Goal: Information Seeking & Learning: Check status

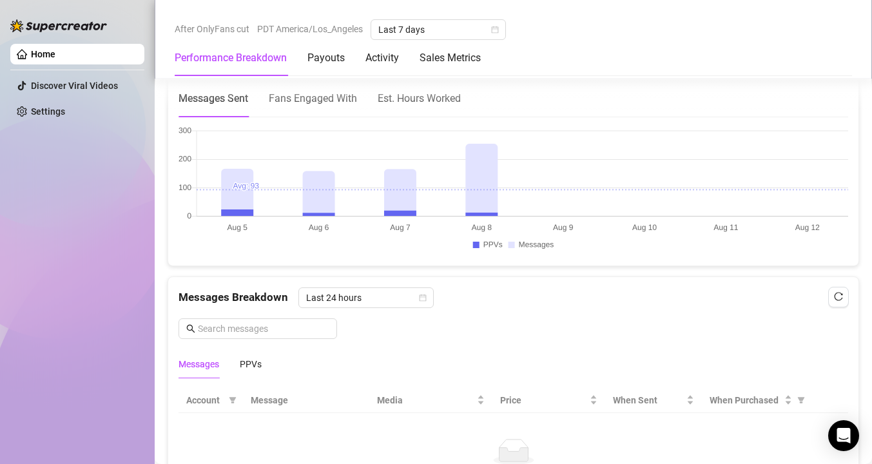
scroll to position [796, 0]
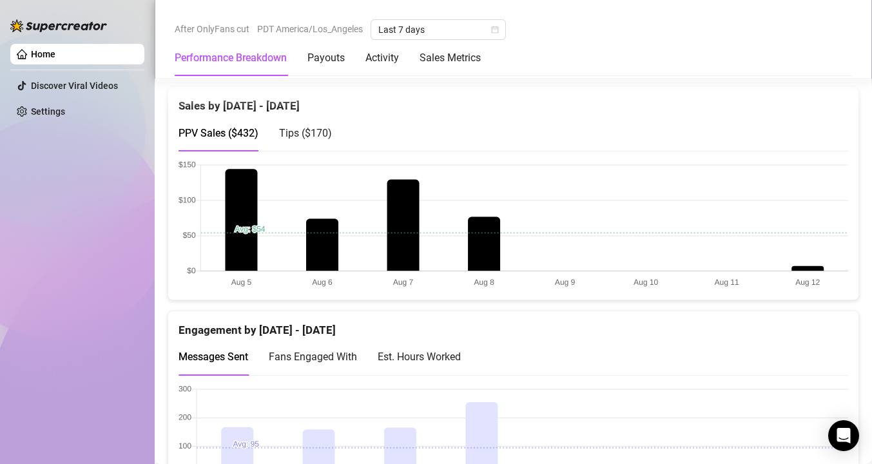
scroll to position [667, 0]
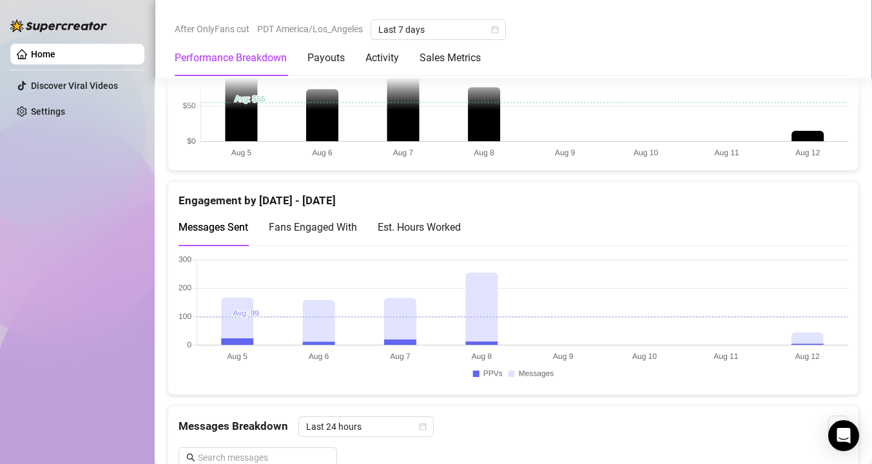
scroll to position [812, 0]
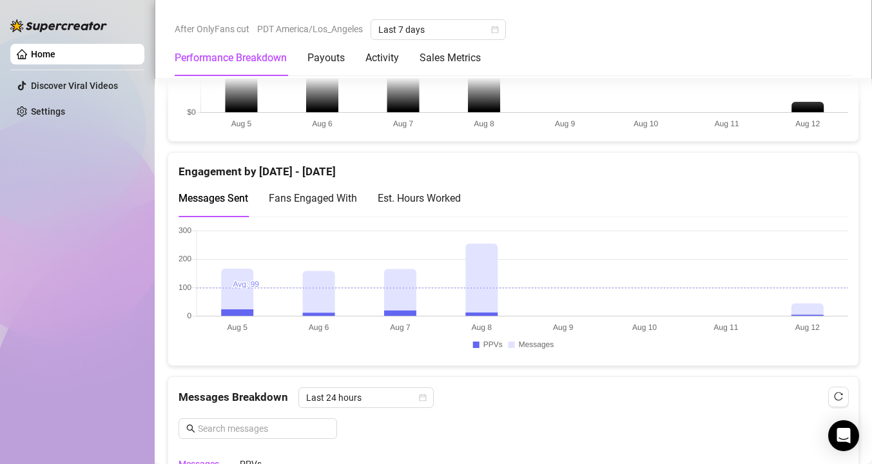
click at [423, 204] on div "Est. Hours Worked" at bounding box center [419, 198] width 83 height 16
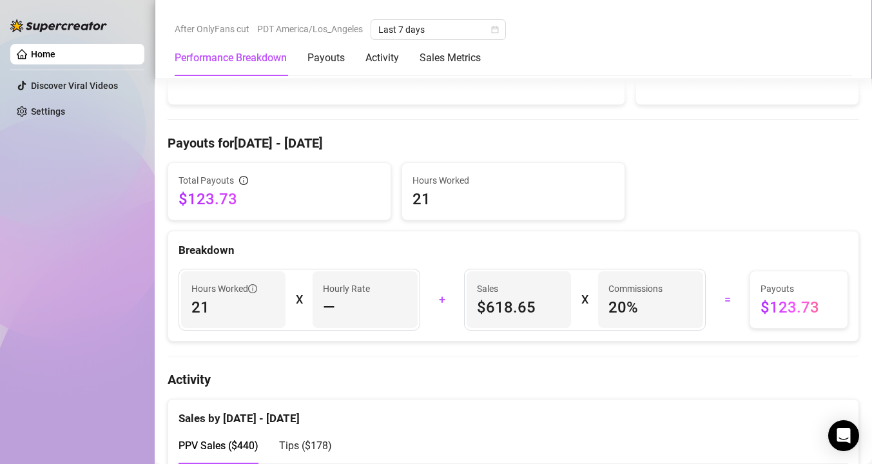
scroll to position [369, 0]
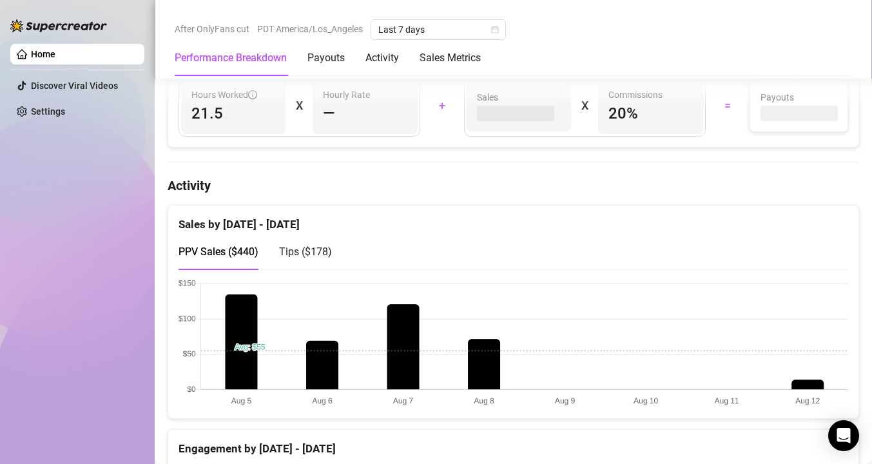
scroll to position [687, 0]
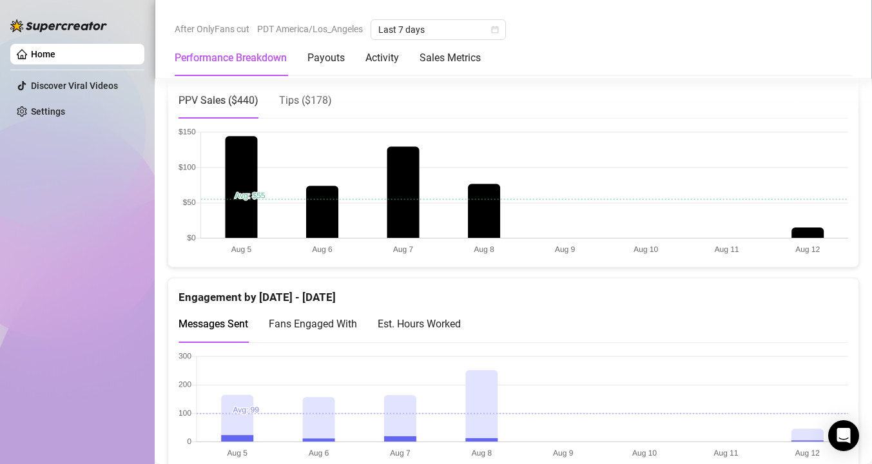
click at [320, 104] on span "Tips ( $178 )" at bounding box center [305, 100] width 53 height 12
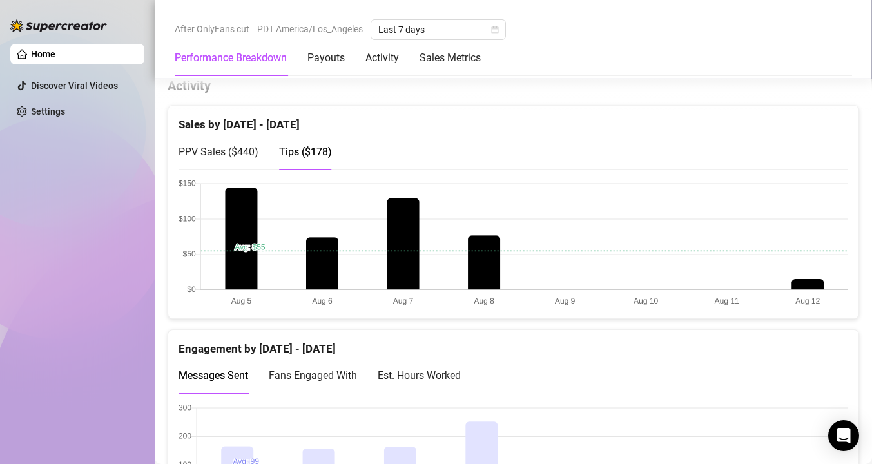
scroll to position [605, 0]
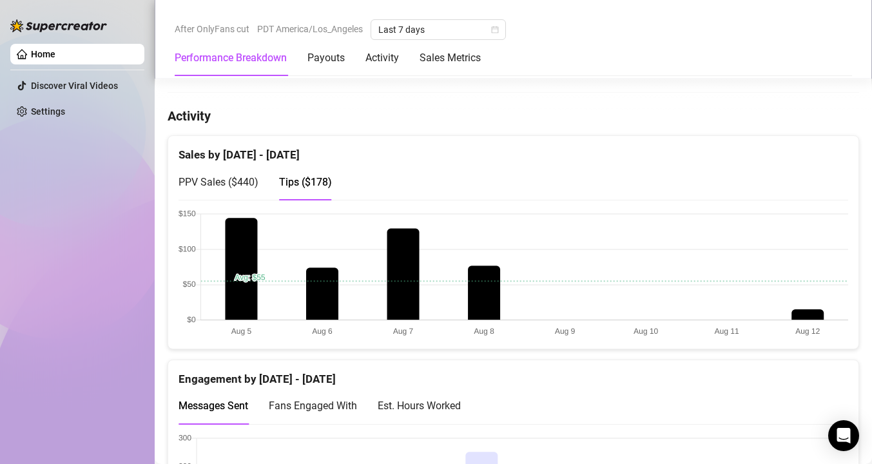
click at [450, 412] on div "Est. Hours Worked" at bounding box center [419, 406] width 83 height 16
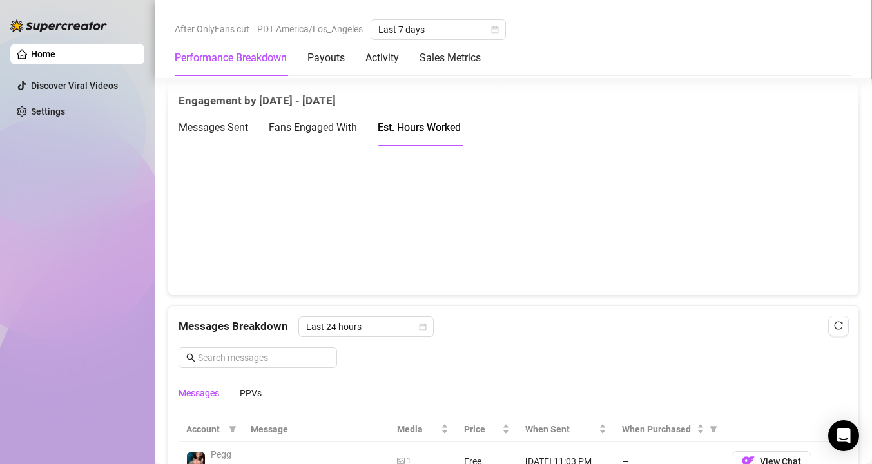
scroll to position [794, 0]
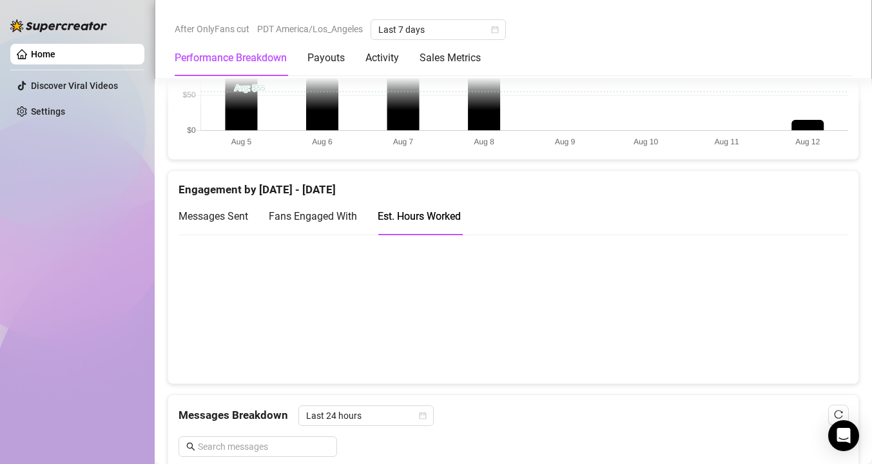
click at [337, 213] on span "Fans Engaged With" at bounding box center [313, 216] width 88 height 12
click at [220, 213] on span "Messages Sent" at bounding box center [213, 216] width 70 height 12
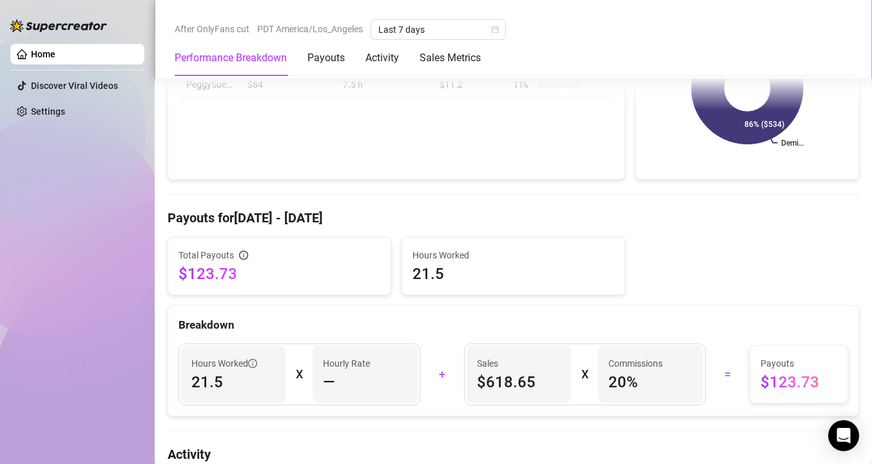
scroll to position [0, 0]
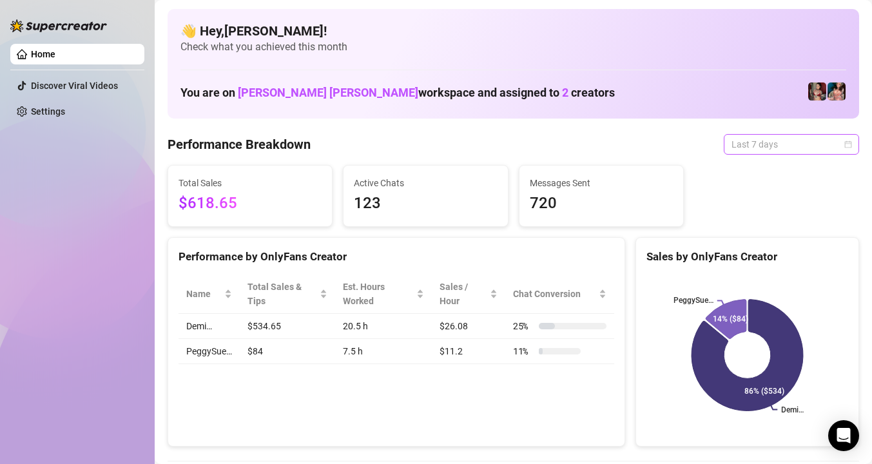
click at [794, 141] on span "Last 7 days" at bounding box center [791, 144] width 120 height 19
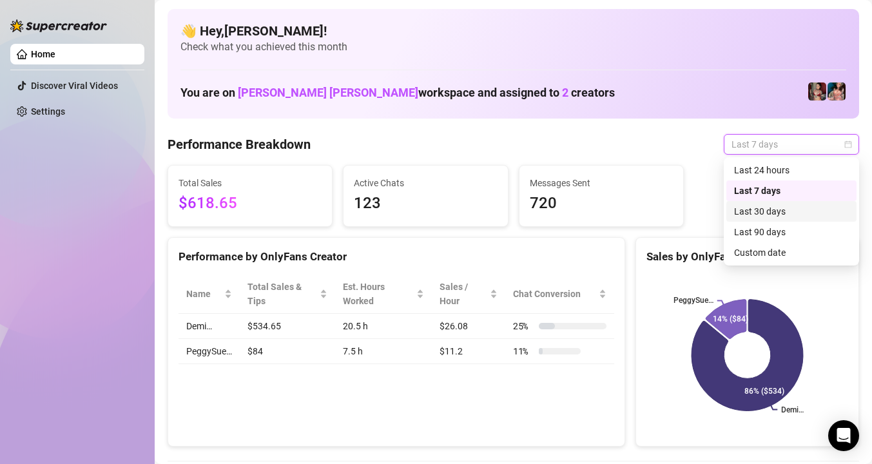
click at [772, 207] on div "Last 30 days" at bounding box center [791, 211] width 115 height 14
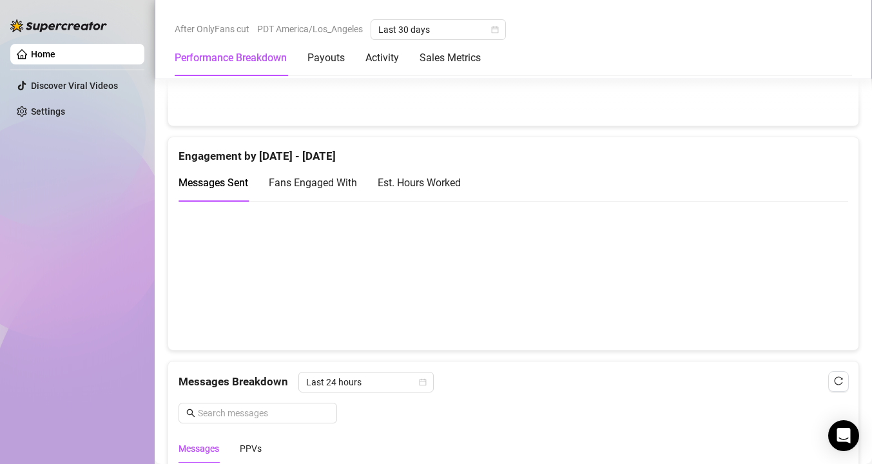
scroll to position [831, 0]
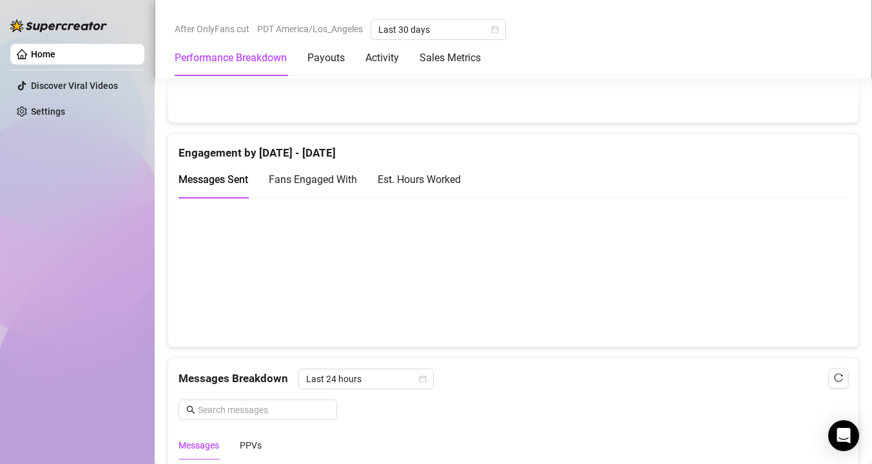
click at [401, 177] on div "Est. Hours Worked" at bounding box center [419, 179] width 83 height 16
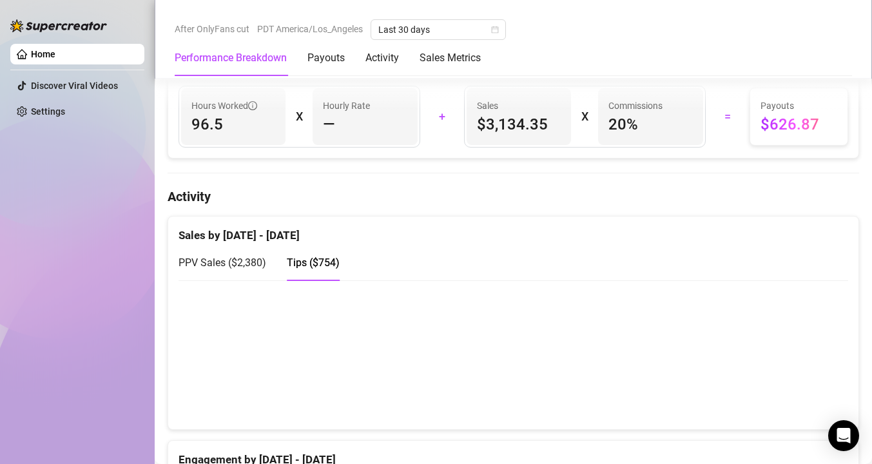
scroll to position [503, 0]
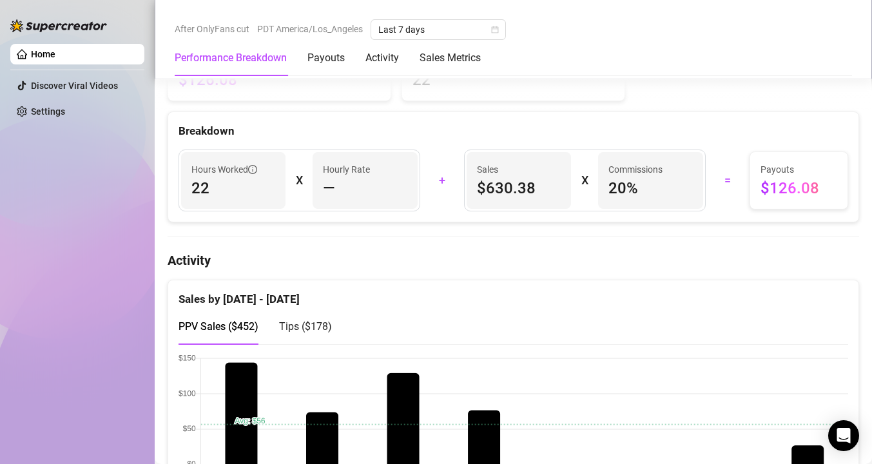
scroll to position [537, 0]
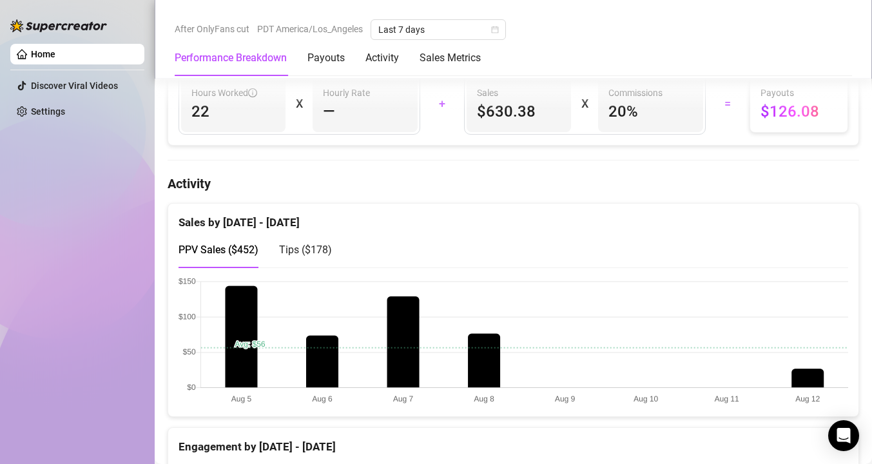
click at [321, 253] on span "Tips ( $178 )" at bounding box center [305, 250] width 53 height 12
click at [225, 235] on div "PPV Sales ( $452 )" at bounding box center [218, 249] width 80 height 37
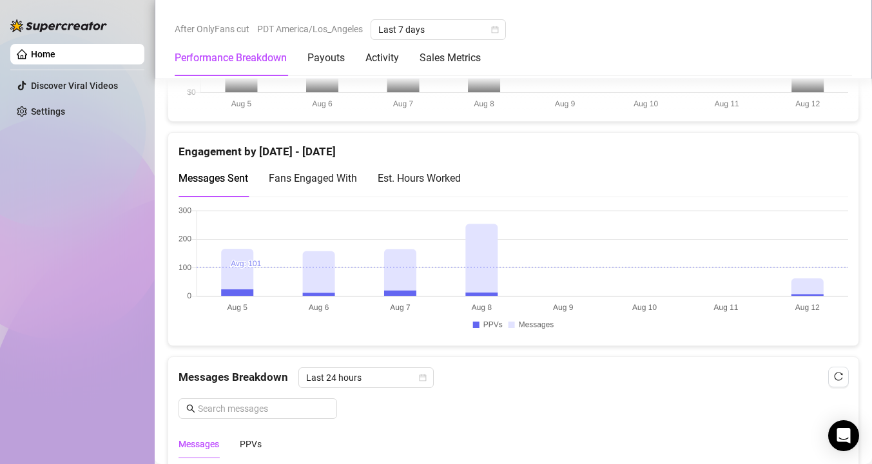
scroll to position [835, 0]
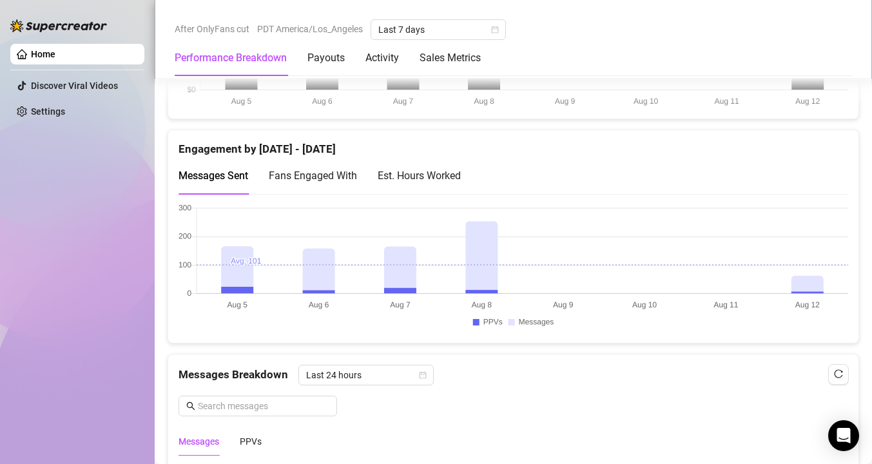
click at [443, 179] on div "Est. Hours Worked" at bounding box center [419, 176] width 83 height 16
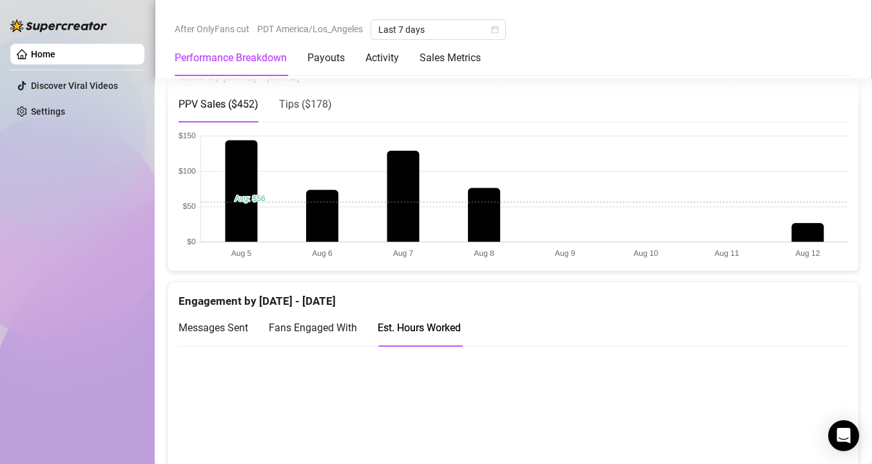
scroll to position [250, 0]
